Goal: Task Accomplishment & Management: Use online tool/utility

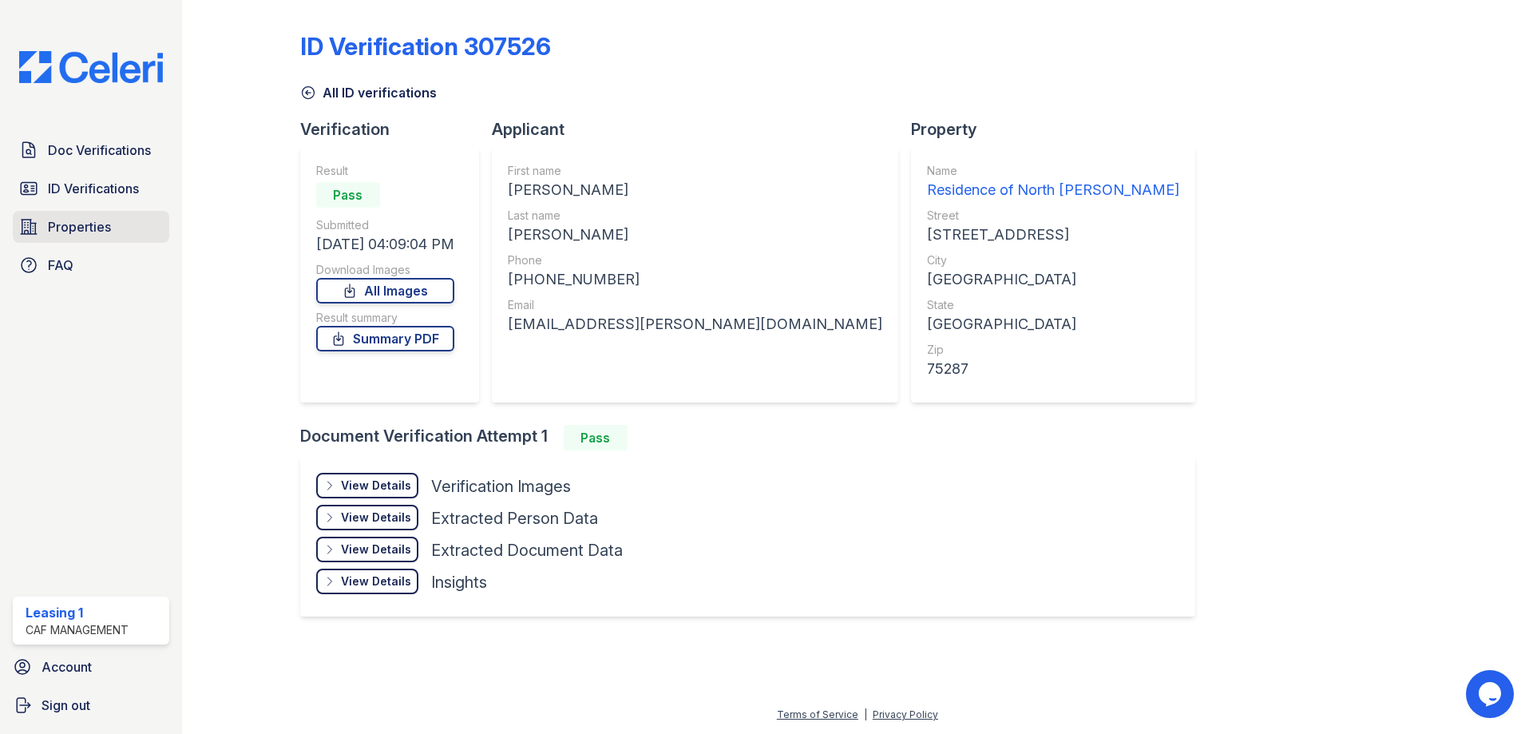
click at [117, 235] on link "Properties" at bounding box center [91, 227] width 156 height 32
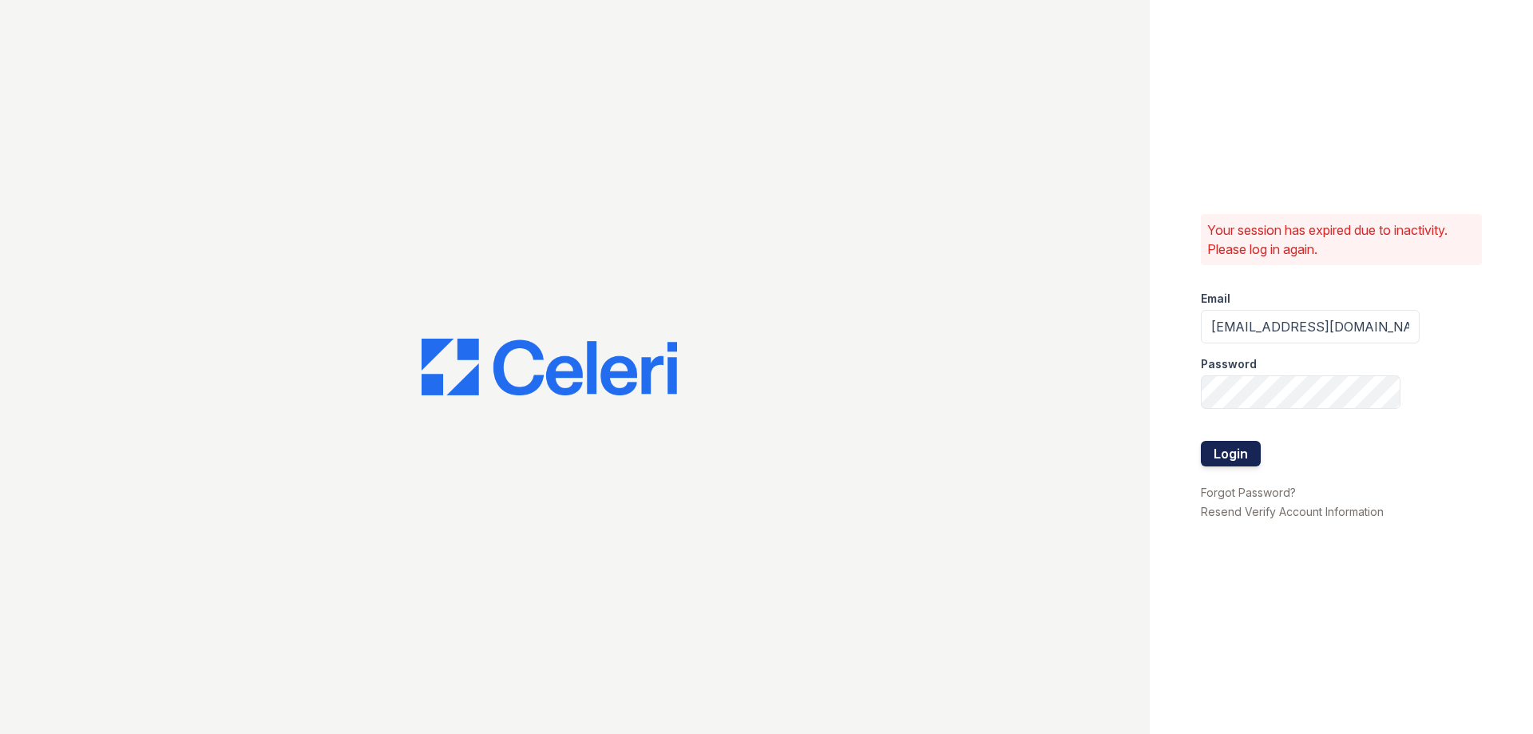
click at [1250, 460] on button "Login" at bounding box center [1231, 454] width 60 height 26
click at [1249, 460] on button "Login" at bounding box center [1231, 454] width 60 height 26
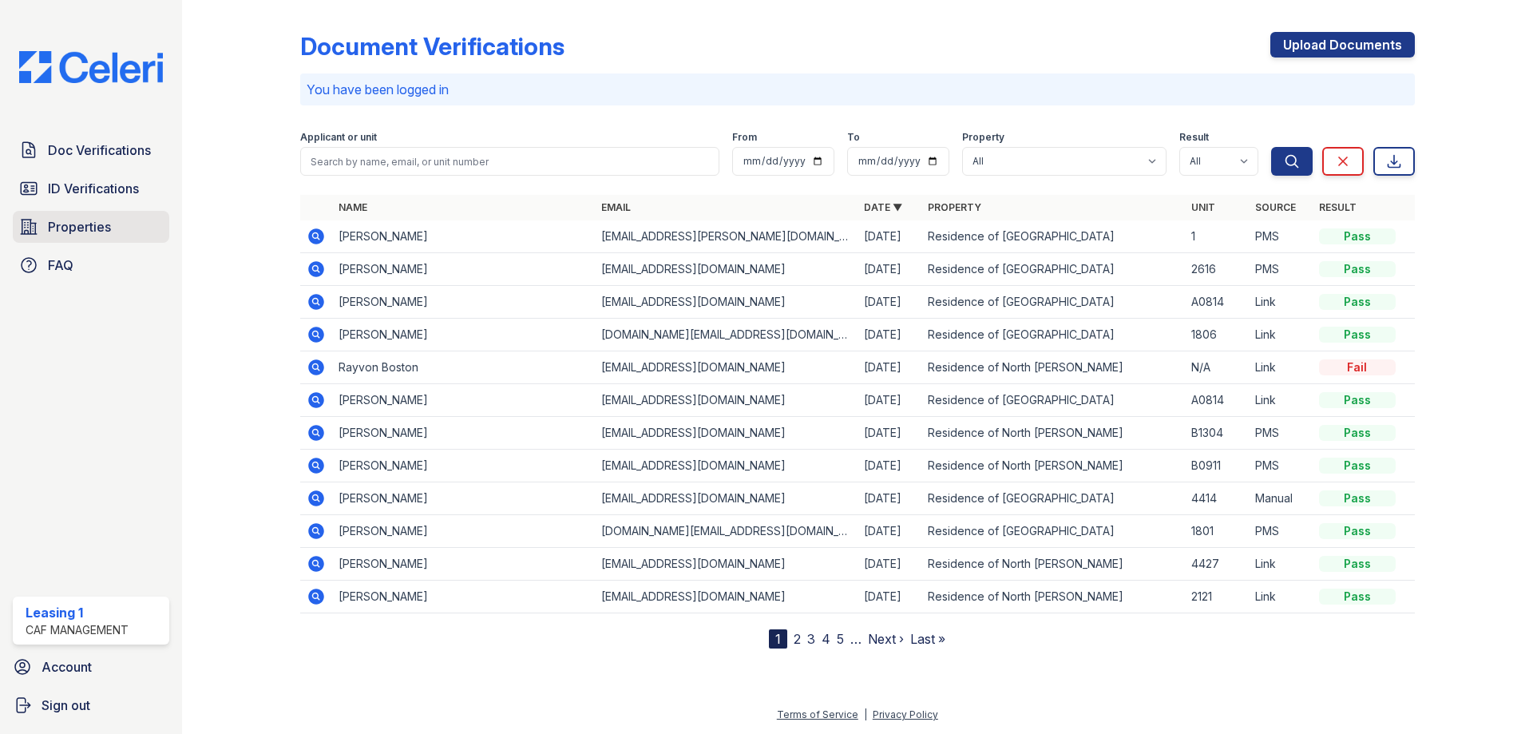
click at [107, 231] on span "Properties" at bounding box center [79, 226] width 63 height 19
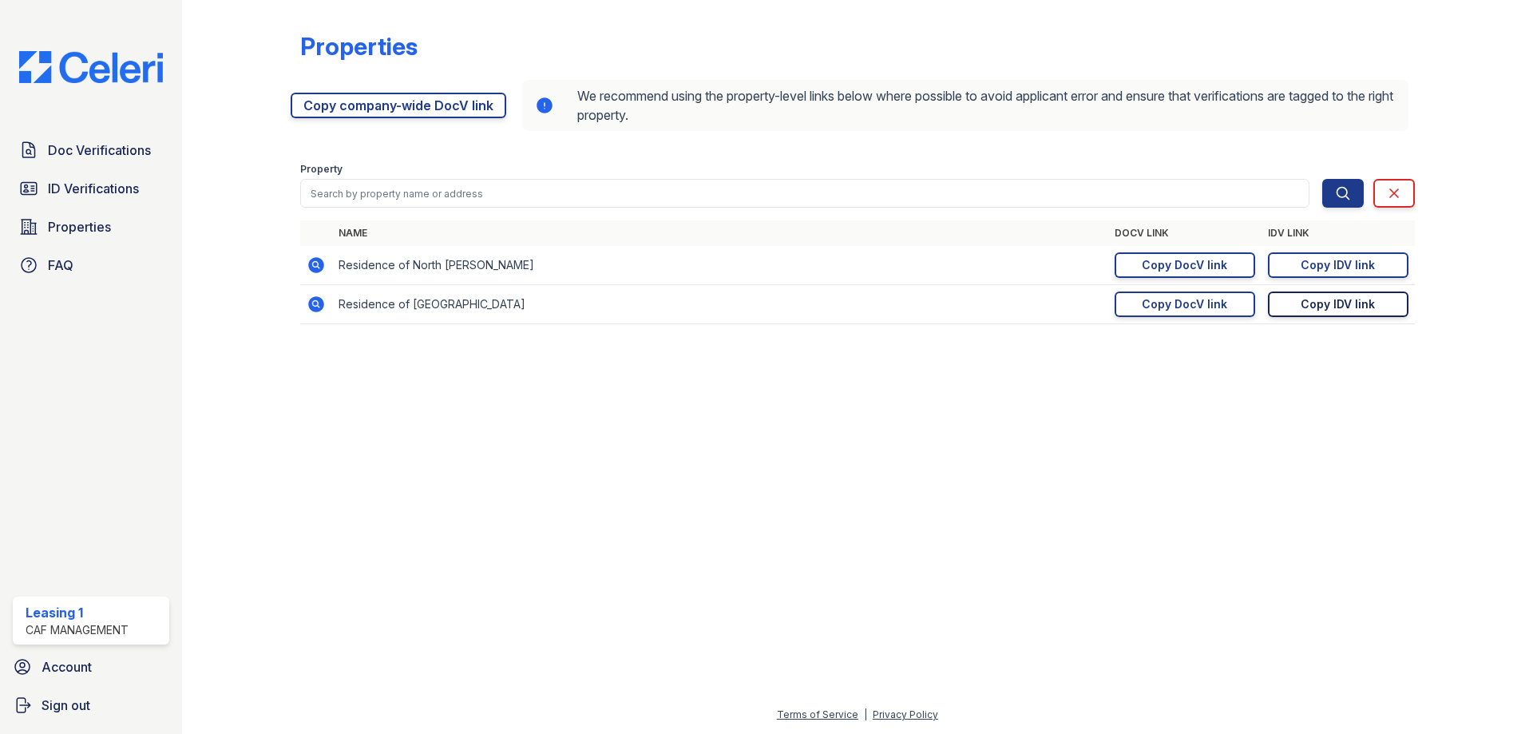
click at [1388, 307] on link "Copy IDV link Copy link" at bounding box center [1338, 304] width 140 height 26
